Goal: Task Accomplishment & Management: Manage account settings

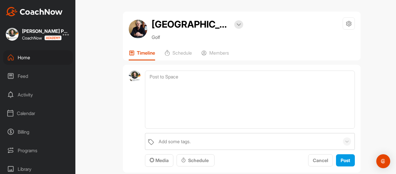
click at [22, 58] on div "Home" at bounding box center [38, 57] width 70 height 15
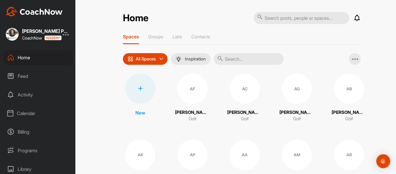
click at [239, 61] on input "text" at bounding box center [249, 59] width 70 height 12
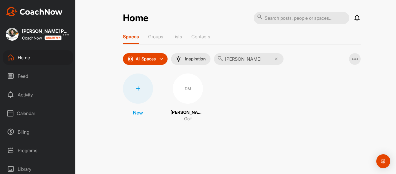
type input "[PERSON_NAME]"
click at [179, 95] on div "DM" at bounding box center [188, 88] width 30 height 30
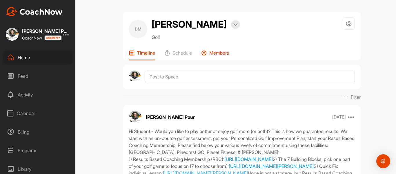
click at [223, 53] on p "Members" at bounding box center [219, 53] width 20 height 6
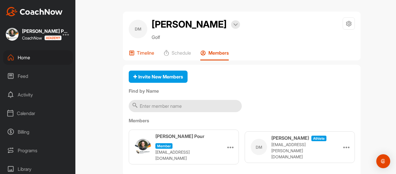
click at [147, 54] on p "Timeline" at bounding box center [145, 53] width 17 height 6
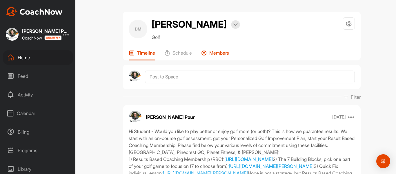
click at [214, 51] on p "Members" at bounding box center [219, 53] width 20 height 6
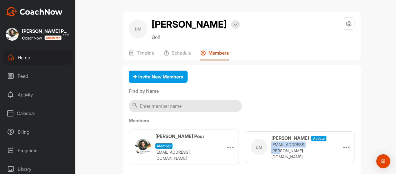
drag, startPoint x: 315, startPoint y: 148, endPoint x: 270, endPoint y: 148, distance: 45.3
click at [272, 148] on p "[EMAIL_ADDRESS][PERSON_NAME][DOMAIN_NAME]" at bounding box center [301, 150] width 58 height 18
copy p "[EMAIL_ADDRESS][PERSON_NAME][DOMAIN_NAME]"
click at [25, 56] on div "Home" at bounding box center [38, 57] width 70 height 15
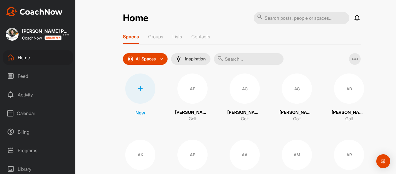
click at [24, 57] on div "Home" at bounding box center [38, 57] width 70 height 15
click at [26, 57] on div "Home" at bounding box center [38, 57] width 70 height 15
click at [286, 18] on input "text" at bounding box center [302, 18] width 96 height 12
type input "rod"
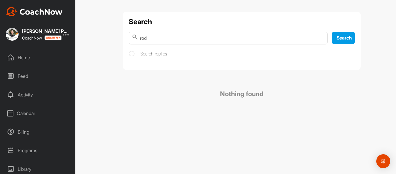
click at [155, 37] on input "rod" at bounding box center [228, 38] width 199 height 13
type input "r"
type input "Rod"
click at [21, 58] on div "Home" at bounding box center [38, 57] width 70 height 15
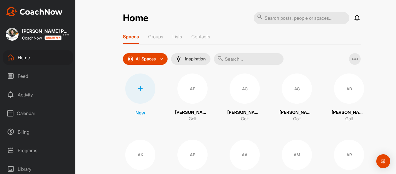
click at [235, 61] on input "text" at bounding box center [249, 59] width 70 height 12
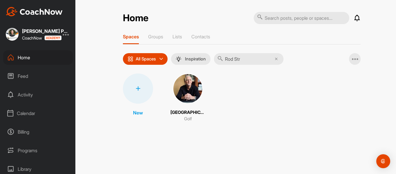
type input "Rod Str"
click at [185, 89] on img at bounding box center [188, 88] width 30 height 30
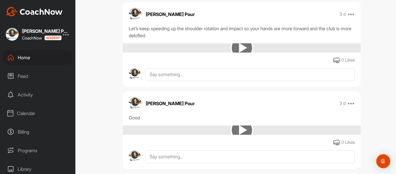
scroll to position [467, 0]
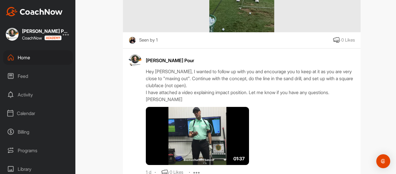
click at [190, 132] on img at bounding box center [197, 136] width 103 height 58
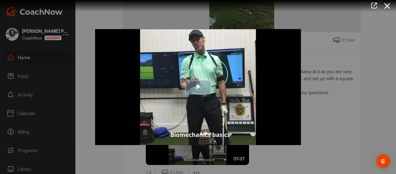
click at [191, 98] on img "Video Player" at bounding box center [198, 87] width 206 height 116
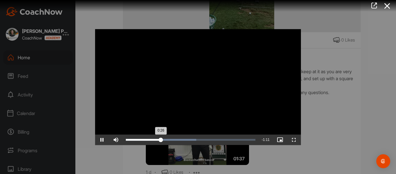
click at [192, 139] on div "Loaded : 54.50% 0:49 0:26" at bounding box center [191, 140] width 130 height 2
click at [207, 140] on div "Progress Bar" at bounding box center [173, 140] width 94 height 2
click at [218, 139] on div "Loaded : 72.79% 1:08 1:01" at bounding box center [191, 140] width 130 height 2
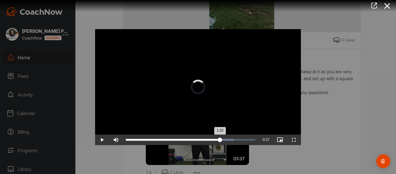
click at [228, 141] on div "Loaded : 83.47% 1:16 1:10" at bounding box center [190, 139] width 135 height 10
click at [237, 140] on div "Loaded : 91.09% 1:23 1:18" at bounding box center [191, 140] width 130 height 2
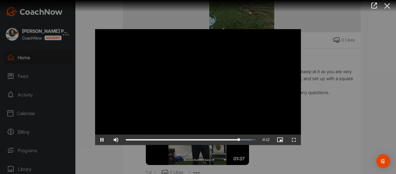
click at [388, 4] on icon at bounding box center [387, 6] width 13 height 11
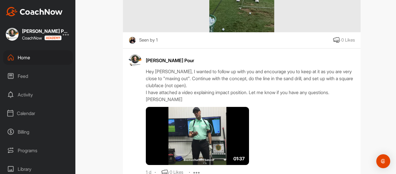
click at [25, 55] on div "Home" at bounding box center [38, 57] width 70 height 15
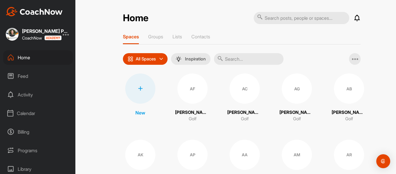
click at [26, 55] on div "Home" at bounding box center [38, 57] width 70 height 15
click at [138, 85] on div at bounding box center [140, 88] width 30 height 30
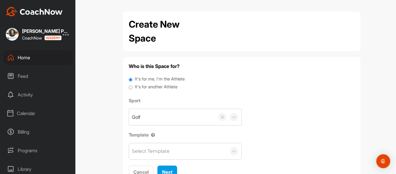
click at [142, 84] on label "It's for another Athlete" at bounding box center [156, 87] width 43 height 7
click at [133, 84] on input "It's for another Athlete" at bounding box center [131, 88] width 4 height 8
radio input "true"
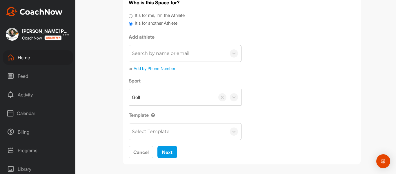
scroll to position [65, 0]
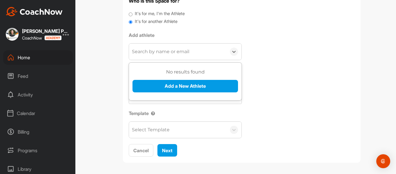
click at [150, 51] on div "Search by name or email" at bounding box center [160, 51] width 57 height 7
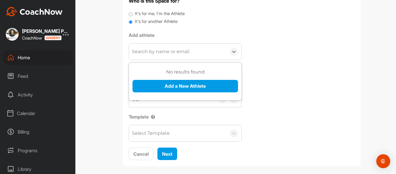
type input "N"
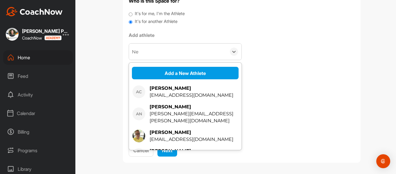
scroll to position [67, 0]
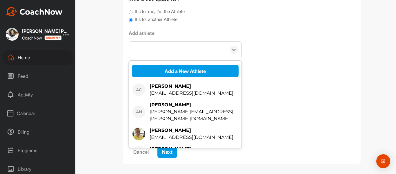
click at [150, 49] on div "Ne" at bounding box center [177, 49] width 97 height 16
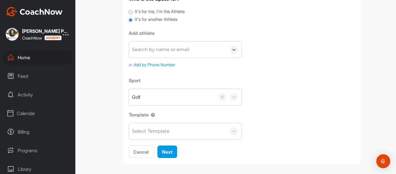
click at [150, 51] on div "Search by name or email" at bounding box center [160, 49] width 57 height 7
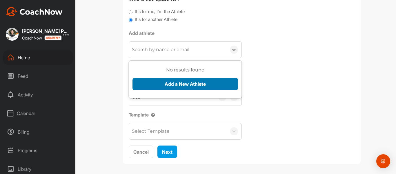
click at [161, 79] on button "Add a New Athlete" at bounding box center [186, 84] width 106 height 12
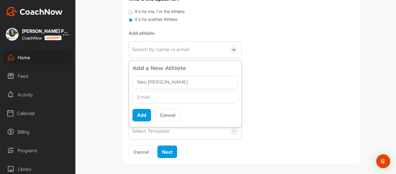
type input "Neo Meza"
paste input "neomesapaarra@gmail.com"
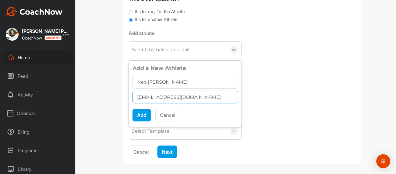
type input "neomesapaarra@gmail.com"
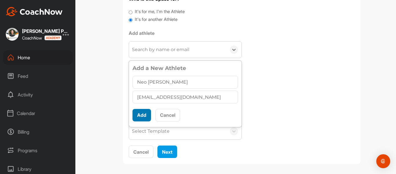
click at [141, 115] on button "Add" at bounding box center [142, 115] width 19 height 12
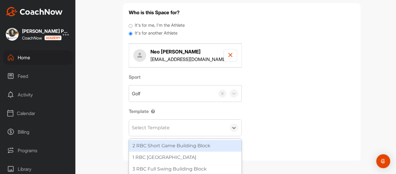
click at [156, 126] on div "Select Template" at bounding box center [151, 127] width 38 height 7
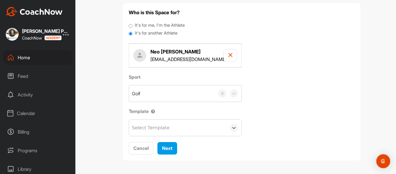
click at [156, 126] on div "Select Template" at bounding box center [151, 127] width 38 height 7
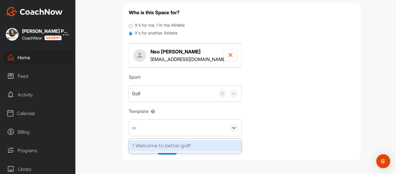
type input "we"
click at [159, 145] on div "1 Welcome to better golf!" at bounding box center [185, 146] width 113 height 12
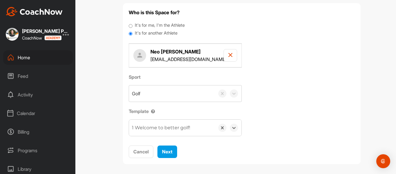
scroll to position [57, 0]
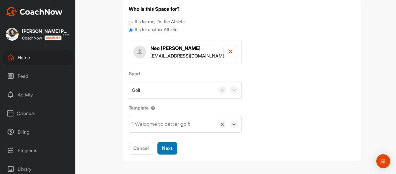
click at [167, 148] on span "Next" at bounding box center [167, 148] width 10 height 6
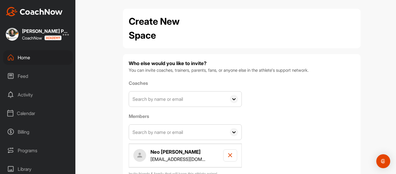
scroll to position [44, 0]
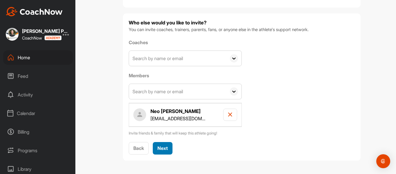
click at [158, 147] on span "Next" at bounding box center [163, 148] width 10 height 6
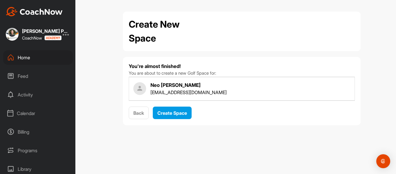
scroll to position [0, 0]
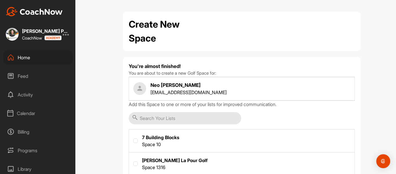
click at [149, 158] on label at bounding box center [242, 162] width 226 height 21
click at [134, 161] on input "checkbox" at bounding box center [133, 161] width 0 height 0
checkbox input "true"
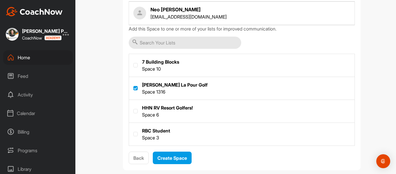
scroll to position [85, 0]
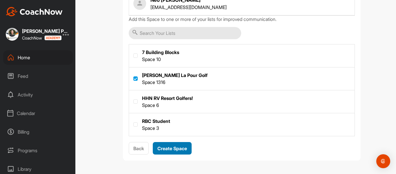
click at [169, 149] on span "Create Space" at bounding box center [173, 148] width 30 height 6
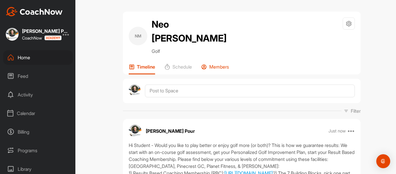
click at [219, 64] on p "Members" at bounding box center [219, 67] width 20 height 6
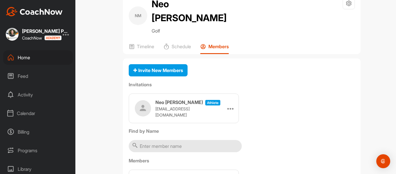
scroll to position [51, 0]
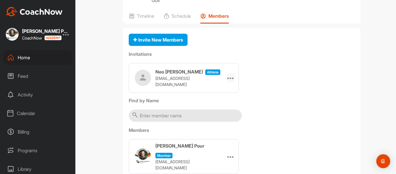
click at [229, 74] on icon at bounding box center [230, 77] width 7 height 7
click at [215, 85] on li "Edit" at bounding box center [219, 94] width 31 height 18
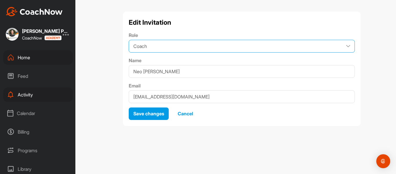
click at [181, 49] on select "Coach Member" at bounding box center [242, 46] width 226 height 13
select select "contributor"
click at [129, 40] on select "Coach Member" at bounding box center [242, 46] width 226 height 13
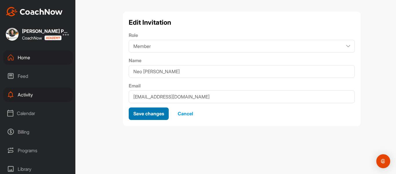
click at [143, 114] on span "Save changes" at bounding box center [148, 114] width 31 height 6
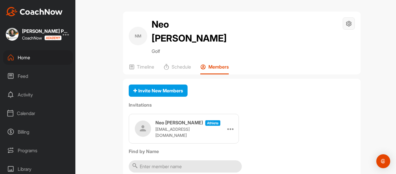
click at [346, 25] on icon at bounding box center [349, 23] width 7 height 7
click at [321, 40] on li "Space Settings" at bounding box center [331, 40] width 47 height 19
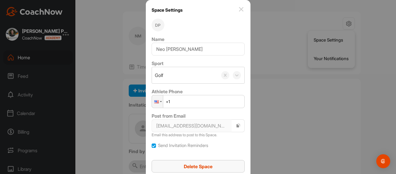
click at [196, 166] on span "Delete Space" at bounding box center [198, 166] width 29 height 6
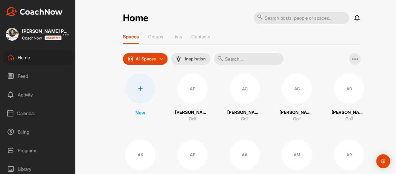
click at [21, 55] on div "Home" at bounding box center [38, 57] width 70 height 15
